Goal: Transaction & Acquisition: Purchase product/service

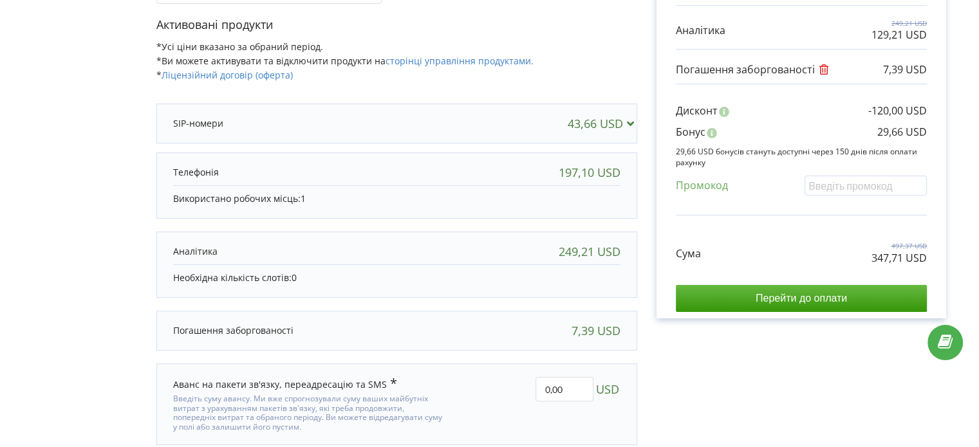
drag, startPoint x: 0, startPoint y: 0, endPoint x: 821, endPoint y: 69, distance: 823.5
click at [821, 69] on icon at bounding box center [823, 67] width 12 height 10
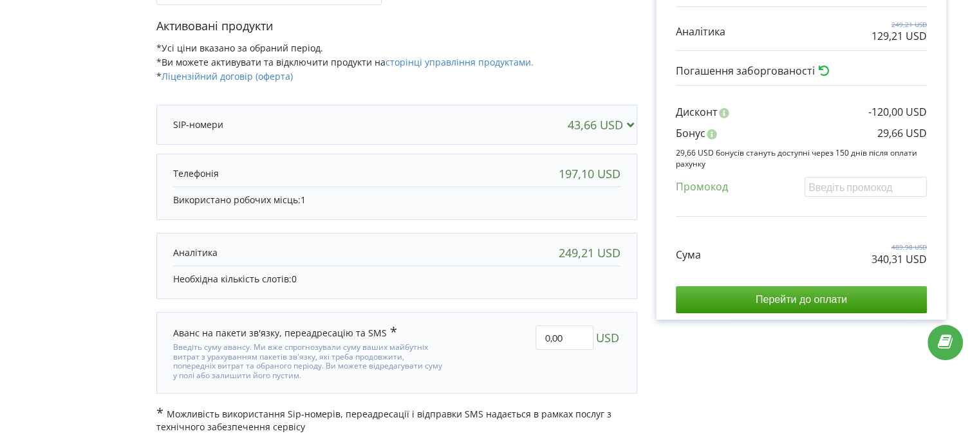
scroll to position [203, 0]
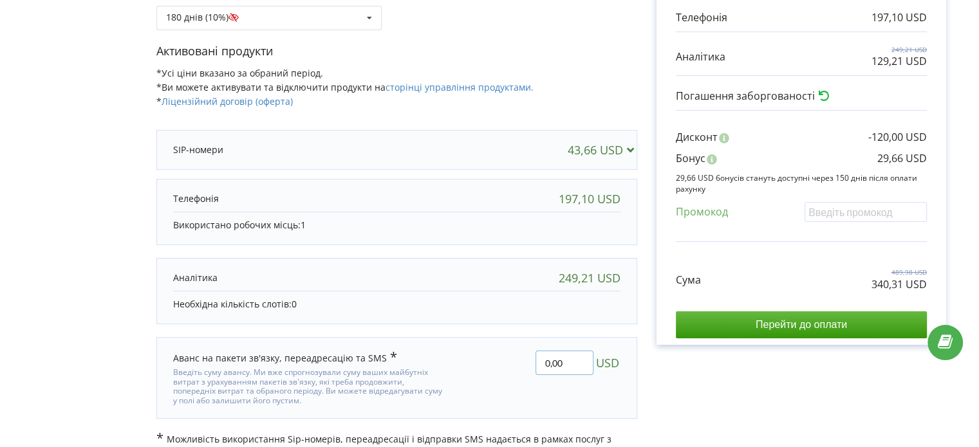
click at [555, 361] on input "0,00" at bounding box center [564, 363] width 58 height 24
type input "600"
click at [664, 369] on div "Деталі рахунку на оплату Оберіть період для подовження проєкту [DOMAIN_NAME] Ек…" at bounding box center [490, 161] width 952 height 593
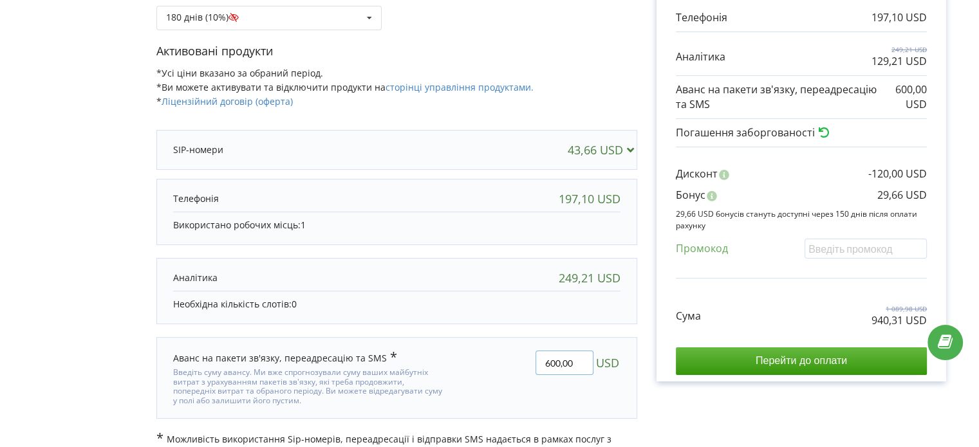
drag, startPoint x: 559, startPoint y: 359, endPoint x: 551, endPoint y: 357, distance: 8.0
click at [551, 357] on input "600,00" at bounding box center [564, 363] width 58 height 24
type input "636,00"
click at [552, 310] on div "Деталі рахунку на оплату Оберіть період для подовження проєкту [DOMAIN_NAME] Ек…" at bounding box center [490, 161] width 952 height 593
click at [835, 404] on div "Рахунок Обрані продукти Період 180 днів 43,66 USD 197,10 USD 249,21 USD 129,21 …" at bounding box center [801, 161] width 328 height 593
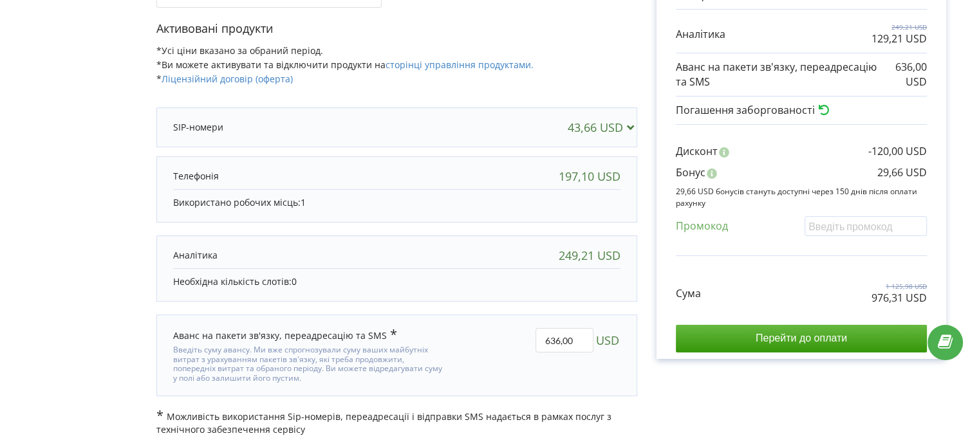
scroll to position [227, 0]
click at [559, 337] on input "636,00" at bounding box center [564, 340] width 58 height 24
drag, startPoint x: 574, startPoint y: 335, endPoint x: 563, endPoint y: 339, distance: 11.6
click at [563, 339] on input "635,00" at bounding box center [564, 340] width 58 height 24
type input "635,69"
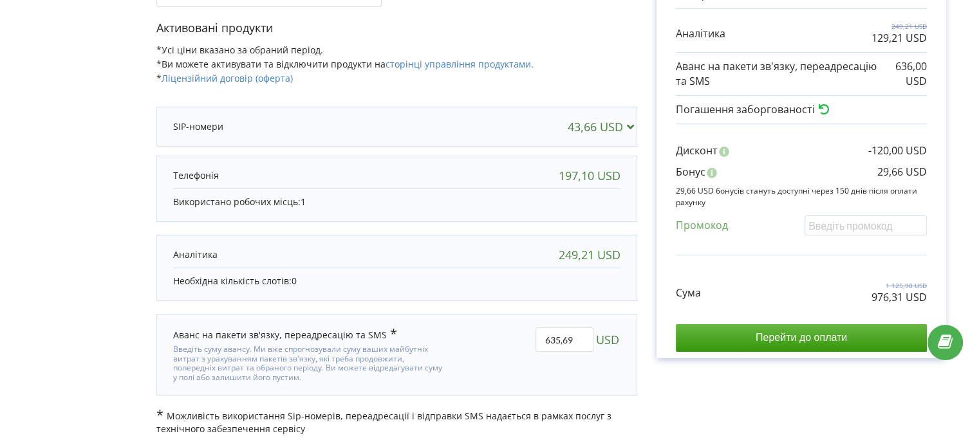
click at [643, 363] on div "Деталі рахунку на оплату Оберіть період для подовження проєкту [DOMAIN_NAME] Ек…" at bounding box center [490, 138] width 952 height 593
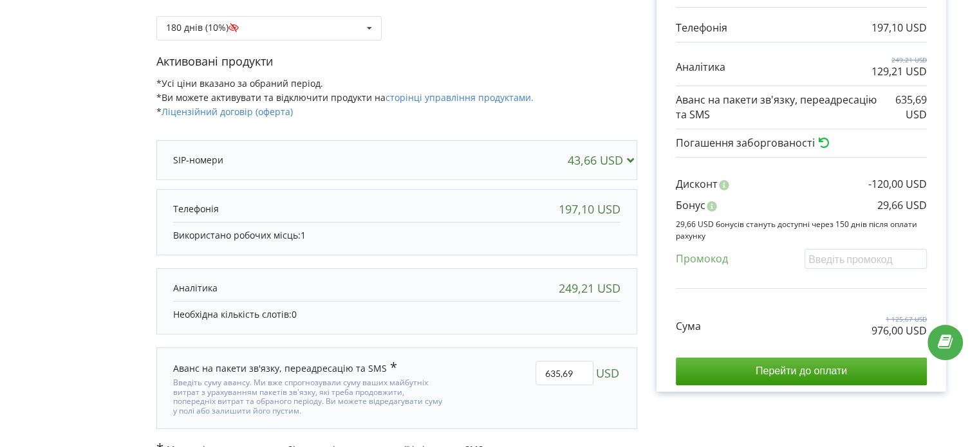
scroll to position [162, 0]
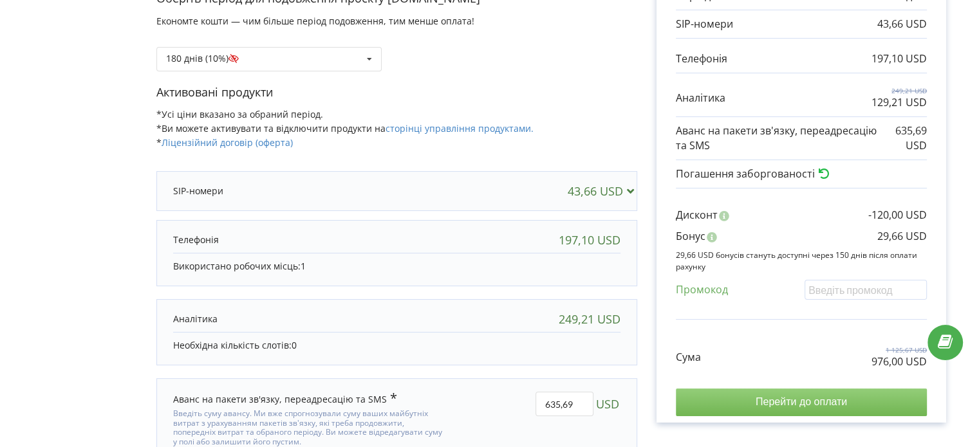
click at [806, 398] on input "Перейти до оплати" at bounding box center [801, 402] width 251 height 27
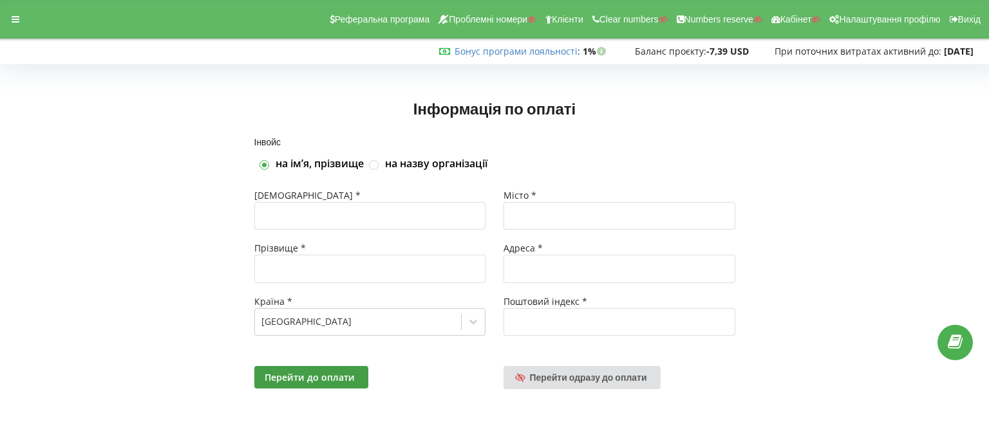
click at [189, 120] on div "Інформація по оплаті" at bounding box center [495, 103] width 962 height 69
click at [10, 14] on div at bounding box center [15, 19] width 23 height 18
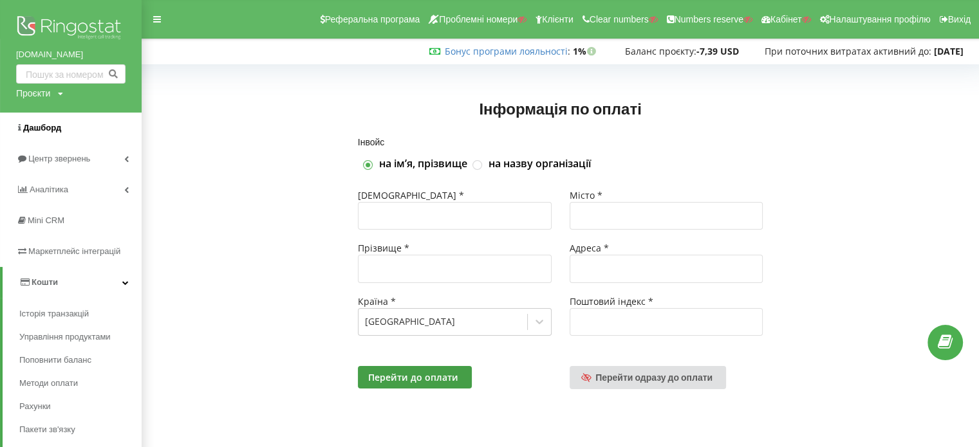
click at [36, 124] on span "Дашборд" at bounding box center [42, 128] width 38 height 10
